Goal: Information Seeking & Learning: Compare options

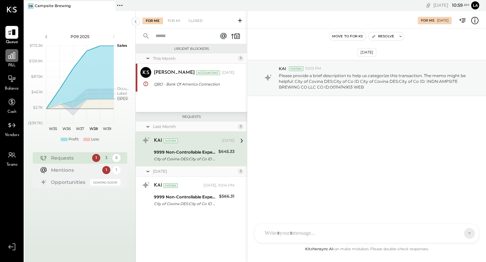
click at [8, 58] on icon at bounding box center [11, 55] width 9 height 9
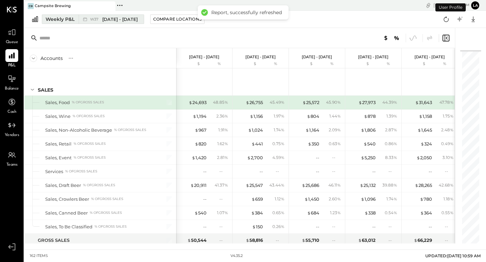
click at [68, 20] on div "Weekly P&L" at bounding box center [60, 19] width 29 height 7
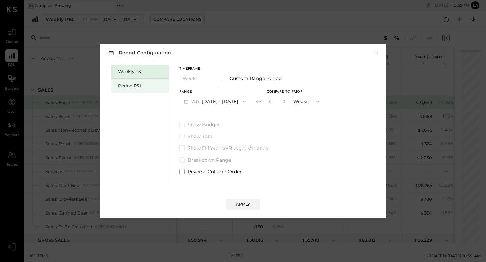
click at [127, 87] on div "Period P&L" at bounding box center [141, 86] width 47 height 6
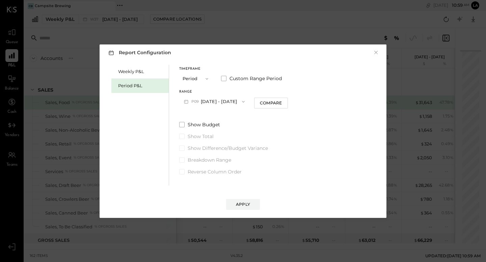
click at [225, 95] on button "P09 [DATE] - [DATE]" at bounding box center [214, 101] width 70 height 12
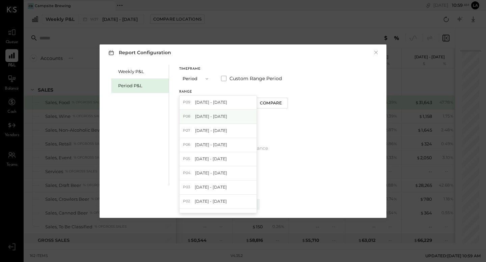
click at [224, 113] on div "P08 [DATE] - [DATE]" at bounding box center [217, 117] width 77 height 14
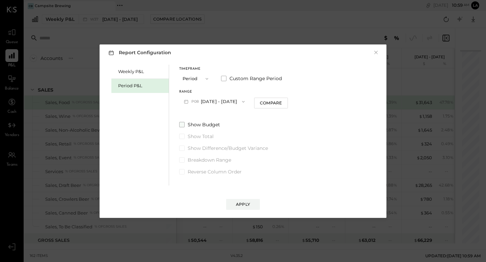
click at [183, 123] on span at bounding box center [181, 124] width 5 height 5
click at [282, 103] on div "Compare" at bounding box center [271, 103] width 22 height 6
click at [285, 100] on icon "button" at bounding box center [283, 101] width 4 height 4
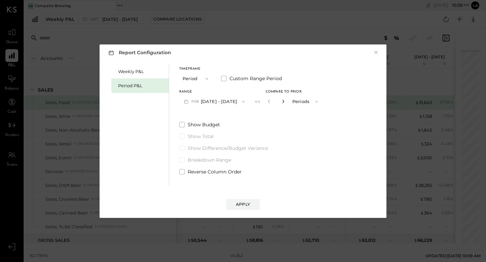
click at [285, 100] on icon "button" at bounding box center [283, 101] width 4 height 4
click at [275, 101] on div "Range P08 [DATE] - [DATE] Compare to Prior * Periods" at bounding box center [250, 99] width 143 height 18
click at [271, 101] on icon "button" at bounding box center [269, 101] width 4 height 4
type input "*"
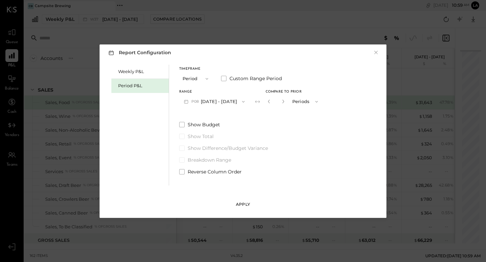
click at [252, 202] on button "Apply" at bounding box center [243, 204] width 34 height 11
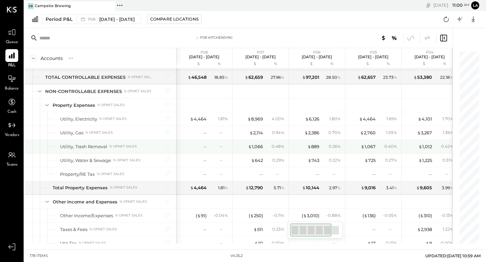
scroll to position [1777, 0]
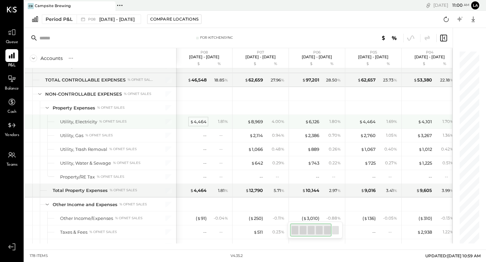
click at [203, 122] on div "$ 4,464" at bounding box center [198, 122] width 17 height 6
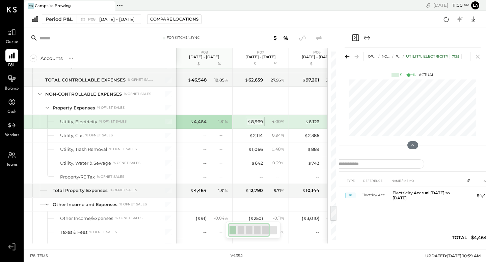
click at [256, 120] on div "$ 8,969" at bounding box center [255, 122] width 16 height 6
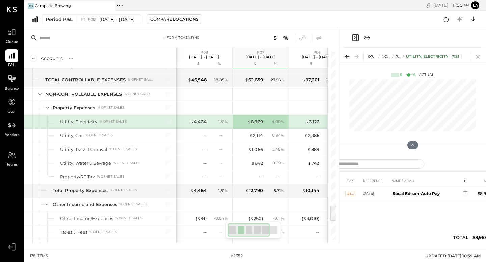
click at [477, 57] on icon at bounding box center [477, 57] width 4 height 4
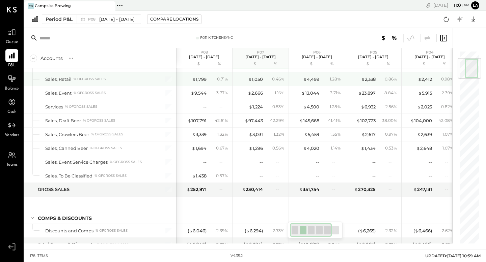
scroll to position [60, 0]
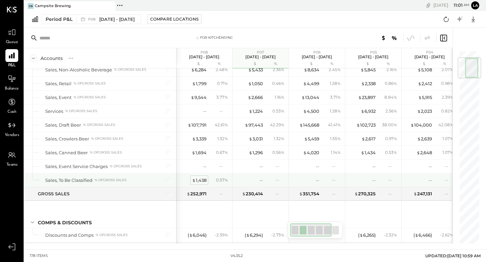
click at [202, 180] on div "$ 1,438" at bounding box center [199, 180] width 14 height 6
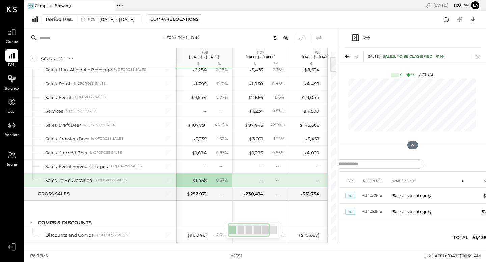
scroll to position [151, 0]
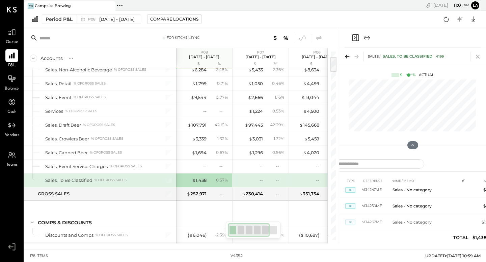
click at [476, 56] on icon at bounding box center [477, 56] width 9 height 9
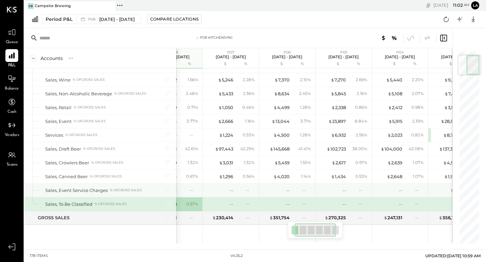
scroll to position [37, 0]
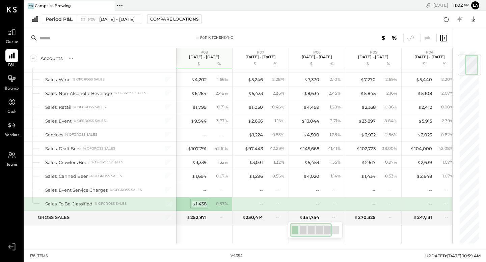
click at [199, 206] on div "$ 1,438" at bounding box center [199, 204] width 14 height 6
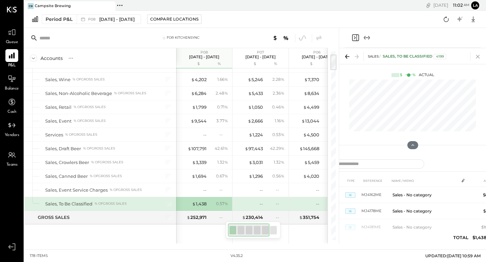
click at [479, 56] on icon at bounding box center [477, 56] width 9 height 9
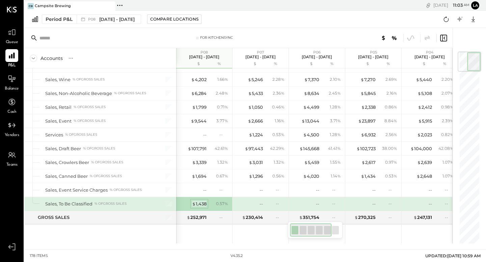
click at [197, 203] on div "$ 1,438" at bounding box center [199, 204] width 14 height 6
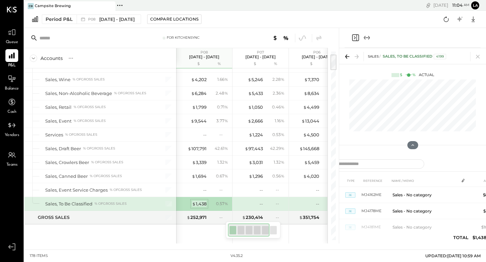
click at [196, 203] on div "$ 1,438" at bounding box center [199, 204] width 14 height 6
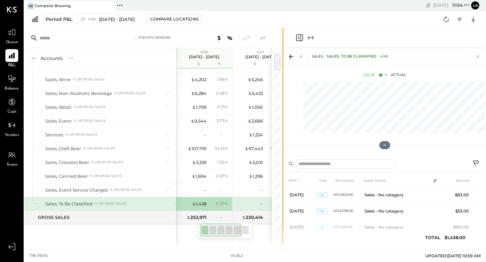
drag, startPoint x: 338, startPoint y: 110, endPoint x: 283, endPoint y: 113, distance: 55.0
click at [283, 113] on div "For KitchenSync Accounts S % GL P08 [DATE] - [DATE] $ % P07 [DATE] - [DATE] $ %…" at bounding box center [254, 136] width 461 height 216
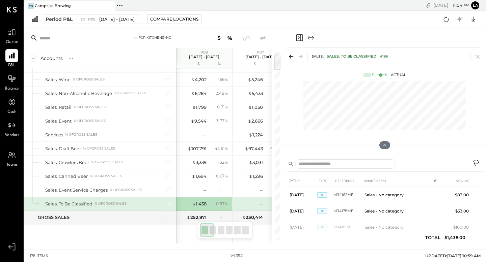
click at [476, 163] on icon at bounding box center [476, 164] width 8 height 8
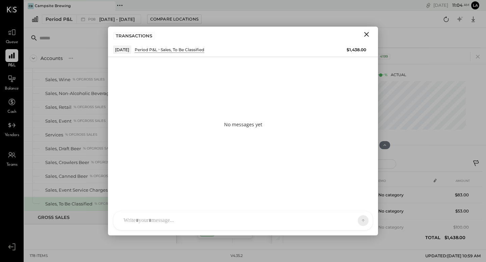
click at [217, 220] on div at bounding box center [236, 220] width 233 height 15
click at [355, 220] on button at bounding box center [350, 220] width 25 height 10
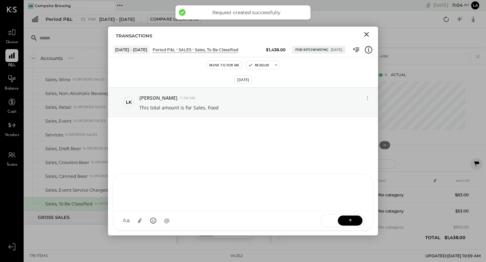
click at [367, 33] on icon "Close" at bounding box center [366, 34] width 5 height 5
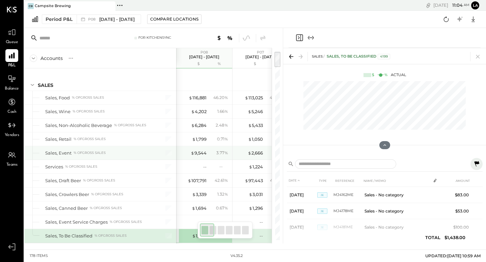
scroll to position [4, 0]
click at [478, 58] on icon at bounding box center [477, 56] width 9 height 9
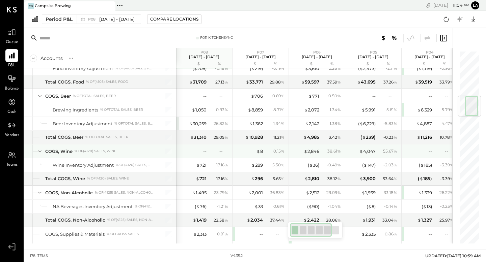
scroll to position [380, 0]
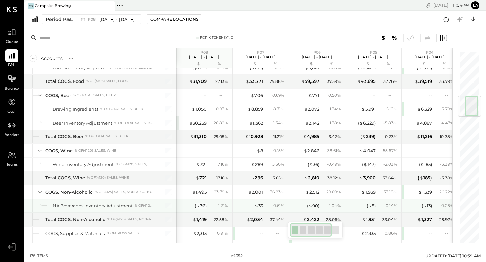
click at [202, 204] on div "( $ 76 )" at bounding box center [201, 206] width 12 height 6
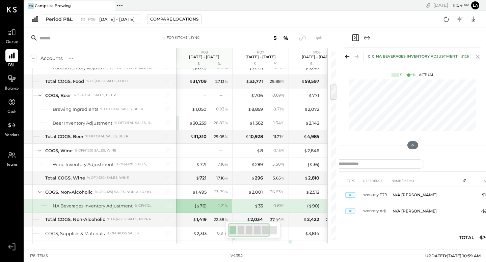
click at [476, 57] on icon at bounding box center [477, 56] width 9 height 9
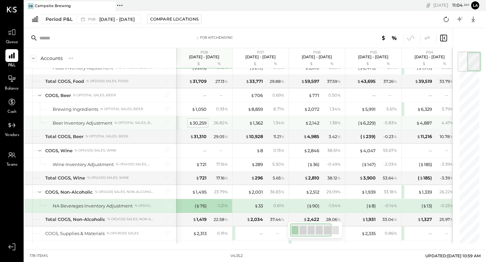
click at [202, 122] on div "$ 30,259" at bounding box center [198, 123] width 18 height 6
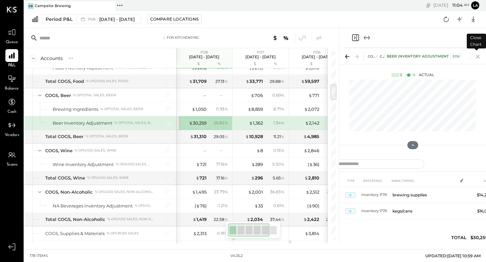
click at [476, 58] on icon at bounding box center [477, 56] width 9 height 9
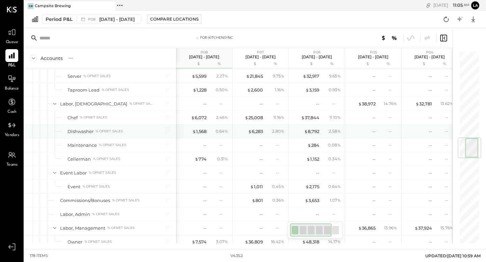
scroll to position [684, 0]
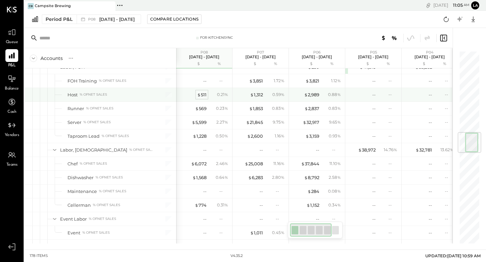
click at [202, 94] on div "$ 511" at bounding box center [201, 95] width 9 height 6
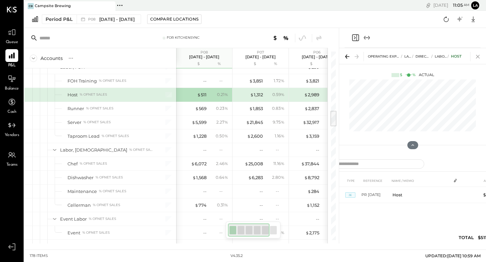
click at [478, 55] on icon at bounding box center [477, 56] width 9 height 9
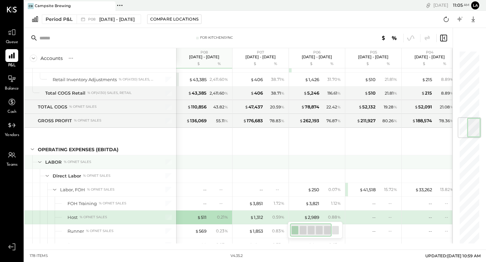
scroll to position [563, 0]
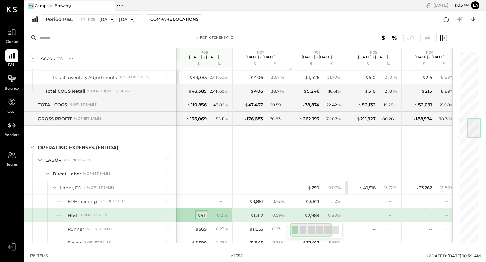
click at [200, 217] on div "$ 511" at bounding box center [201, 215] width 9 height 6
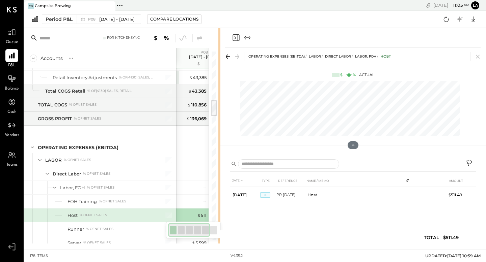
drag, startPoint x: 338, startPoint y: 164, endPoint x: 219, endPoint y: 187, distance: 121.3
click at [219, 187] on div "For KitchenSync Accounts S % GL P08 [DATE] - [DATE] $ % P07 [DATE] - [DATE] $ %…" at bounding box center [254, 136] width 461 height 216
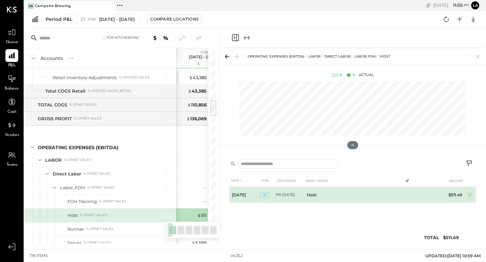
click at [287, 197] on td "PR [DATE]" at bounding box center [289, 195] width 28 height 16
click at [260, 196] on span "JE" at bounding box center [264, 195] width 10 height 5
click at [263, 196] on span "JE" at bounding box center [264, 195] width 10 height 5
click at [280, 194] on td "PR [DATE]" at bounding box center [289, 195] width 28 height 16
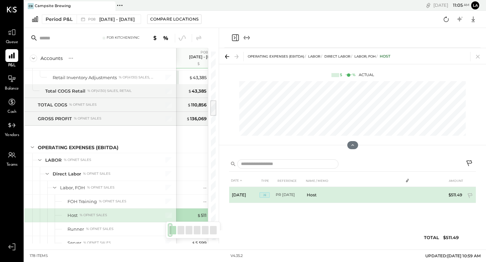
click at [303, 197] on td "PR [DATE]" at bounding box center [289, 195] width 28 height 16
click at [423, 195] on tr "[DATE] JE PR [DATE] Host $511.49" at bounding box center [352, 195] width 246 height 16
click at [437, 198] on tr "[DATE] JE PR [DATE] Host $511.49" at bounding box center [352, 195] width 246 height 16
click at [469, 195] on icon at bounding box center [470, 196] width 7 height 7
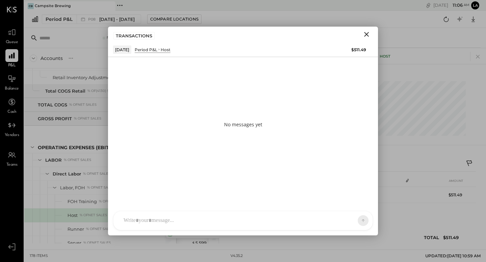
click at [368, 36] on icon "Close" at bounding box center [366, 34] width 5 height 5
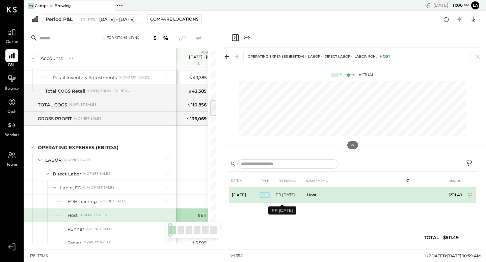
click at [287, 195] on td "PR [DATE]" at bounding box center [289, 195] width 28 height 16
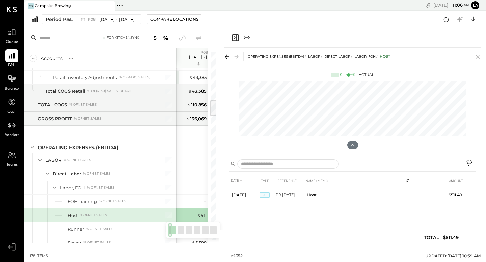
click at [476, 59] on icon at bounding box center [477, 56] width 9 height 9
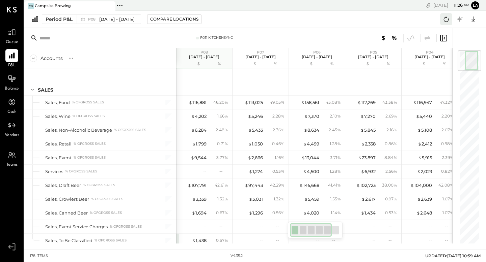
click at [445, 21] on icon at bounding box center [445, 19] width 9 height 9
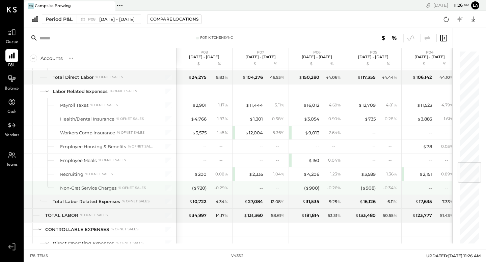
scroll to position [937, 0]
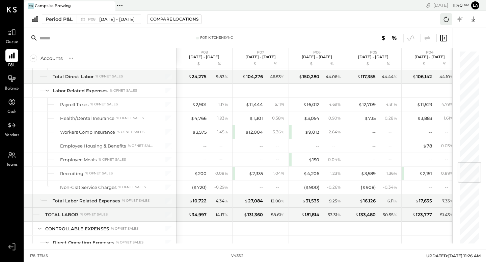
click at [445, 23] on icon at bounding box center [445, 19] width 9 height 9
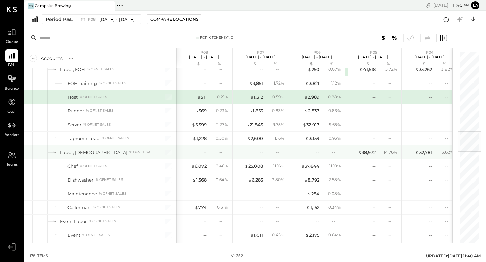
scroll to position [677, 0]
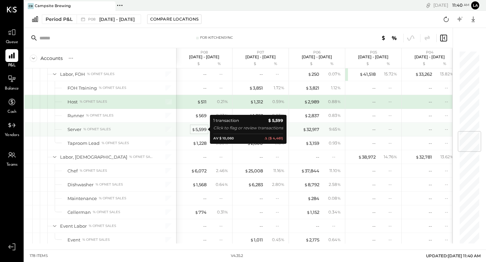
click at [200, 131] on div "$ 5,599" at bounding box center [199, 129] width 15 height 6
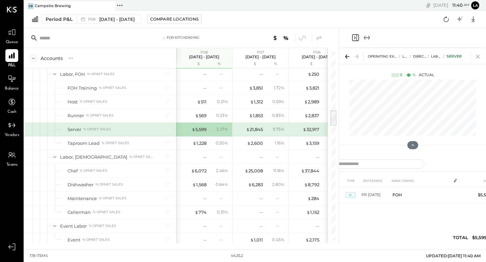
click at [480, 57] on icon at bounding box center [477, 56] width 9 height 9
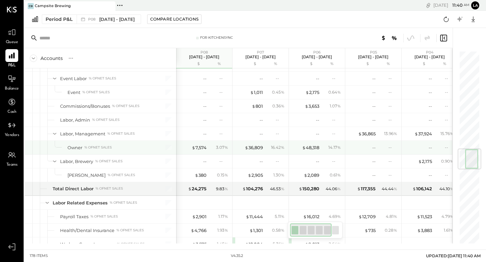
scroll to position [828, 0]
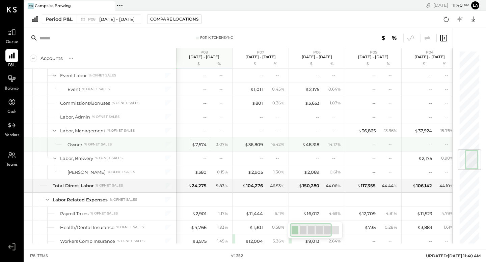
click at [198, 143] on div "$ 7,574" at bounding box center [199, 145] width 15 height 6
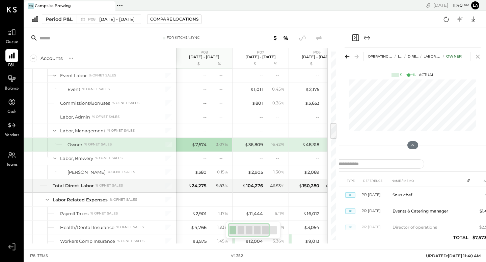
click at [481, 56] on icon at bounding box center [477, 56] width 9 height 9
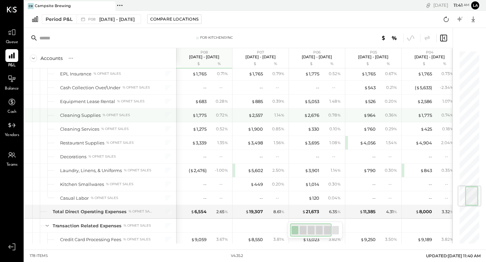
scroll to position [1135, 0]
click at [199, 111] on div "$ 1,775" at bounding box center [199, 114] width 14 height 6
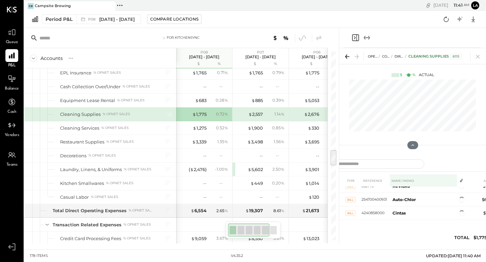
scroll to position [115, 0]
click at [477, 56] on icon at bounding box center [477, 56] width 9 height 9
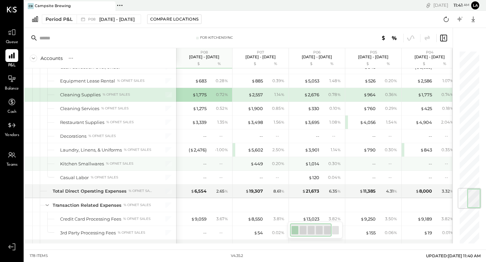
scroll to position [1158, 0]
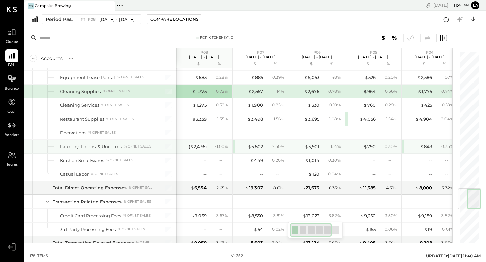
click at [197, 147] on div "( $ 2,476 )" at bounding box center [197, 147] width 18 height 6
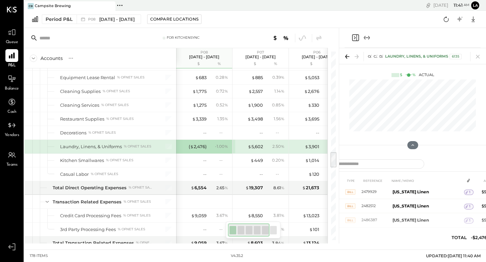
scroll to position [57, 0]
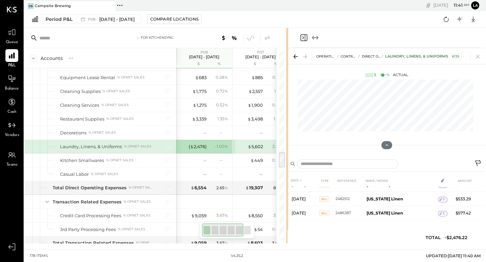
drag, startPoint x: 338, startPoint y: 178, endPoint x: 286, endPoint y: 197, distance: 55.4
click at [286, 197] on div "For KitchenSync Accounts S % GL P08 [DATE] - [DATE] $ % P07 [DATE] - [DATE] $ %…" at bounding box center [254, 136] width 461 height 216
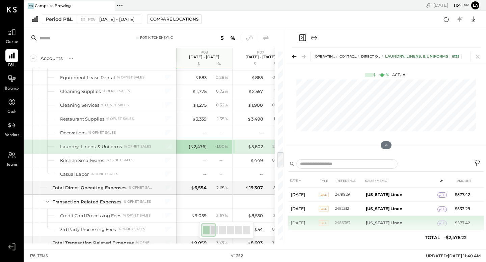
scroll to position [57, 0]
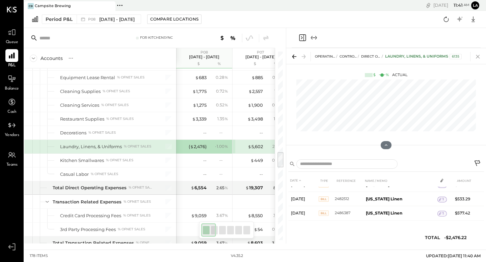
click at [479, 55] on icon at bounding box center [477, 57] width 4 height 4
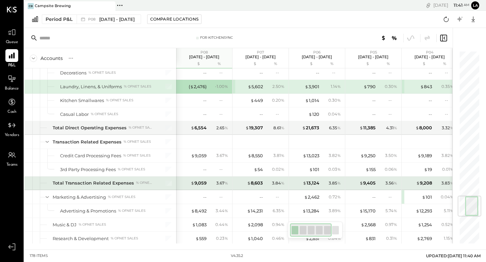
scroll to position [1219, 0]
